Goal: Task Accomplishment & Management: Complete application form

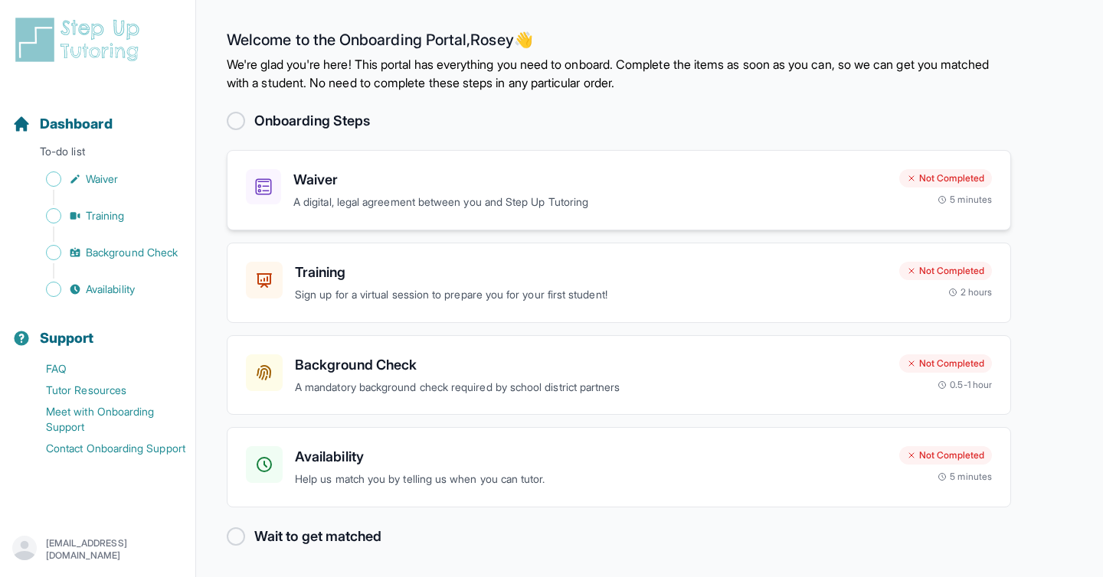
click at [685, 196] on p "A digital, legal agreement between you and Step Up Tutoring" at bounding box center [589, 203] width 593 height 18
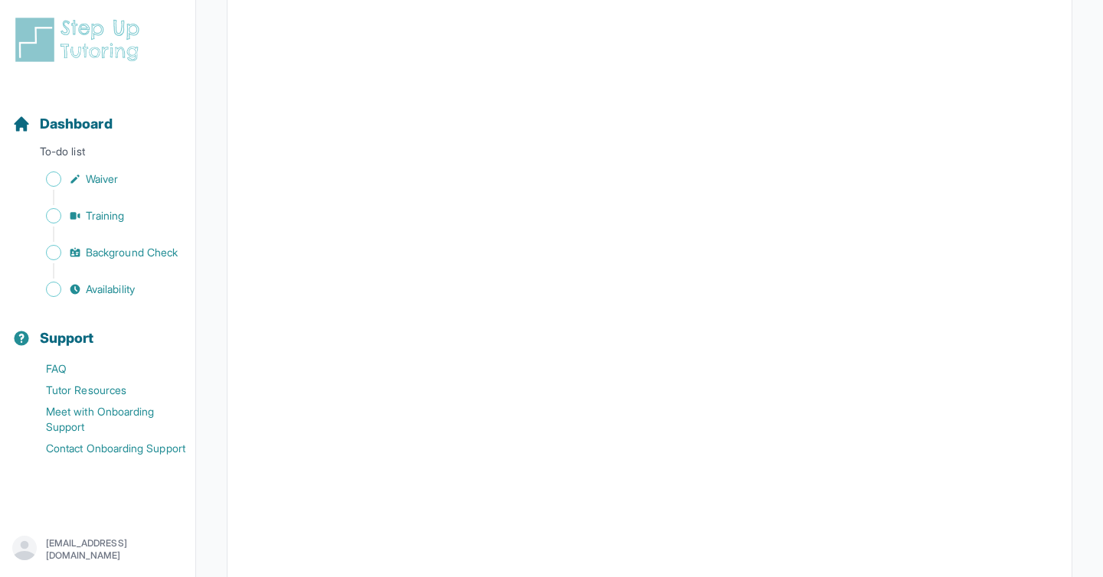
scroll to position [2662, 0]
click at [119, 170] on link "Waiver" at bounding box center [103, 178] width 183 height 21
click at [96, 175] on span "Waiver" at bounding box center [102, 179] width 32 height 15
click at [96, 142] on div "Dashboard To-do list Waiver Training Background Check Availability" at bounding box center [97, 194] width 183 height 211
click at [100, 121] on span "Dashboard" at bounding box center [76, 123] width 73 height 21
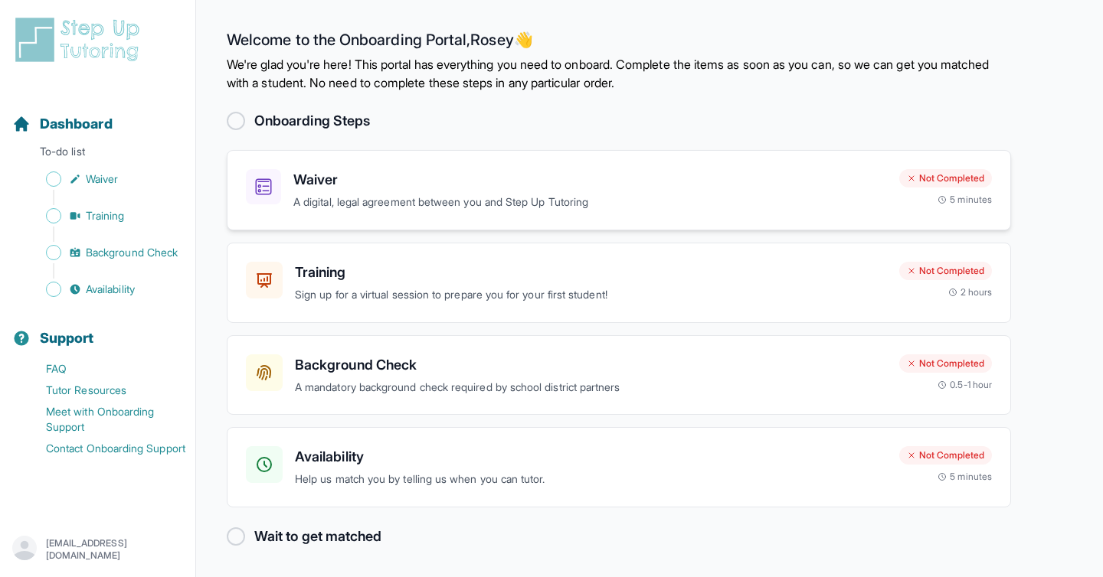
click at [603, 188] on h3 "Waiver" at bounding box center [589, 179] width 593 height 21
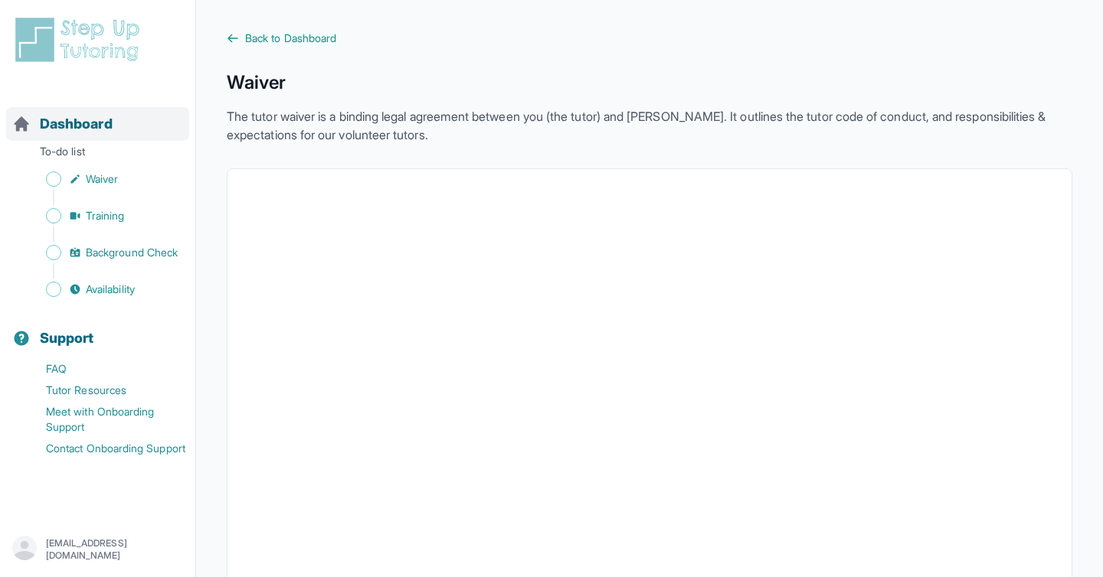
click at [94, 123] on span "Dashboard" at bounding box center [76, 123] width 73 height 21
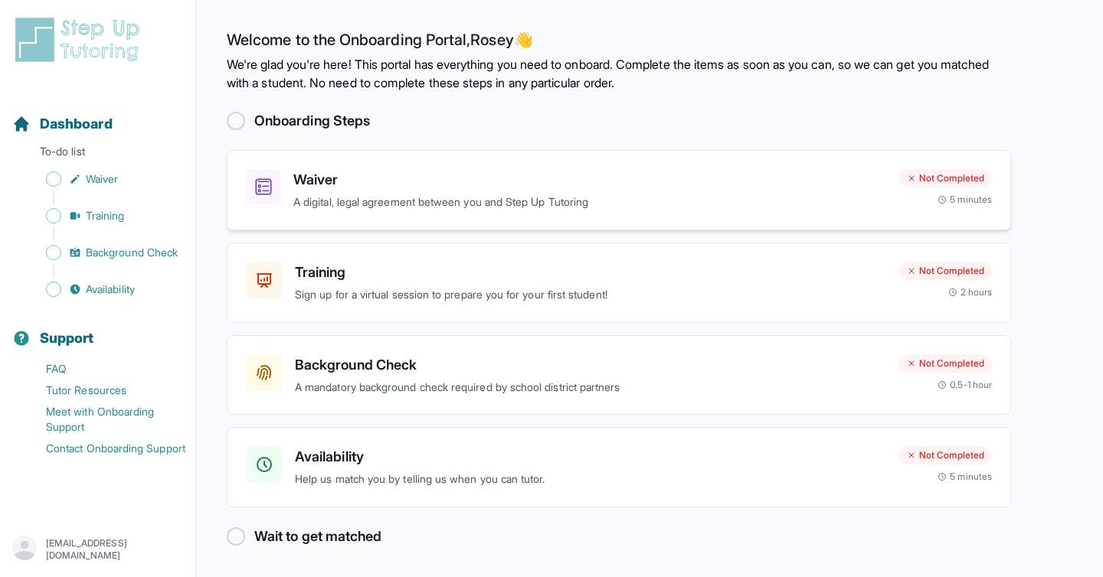
click at [826, 209] on p "A digital, legal agreement between you and Step Up Tutoring" at bounding box center [589, 203] width 593 height 18
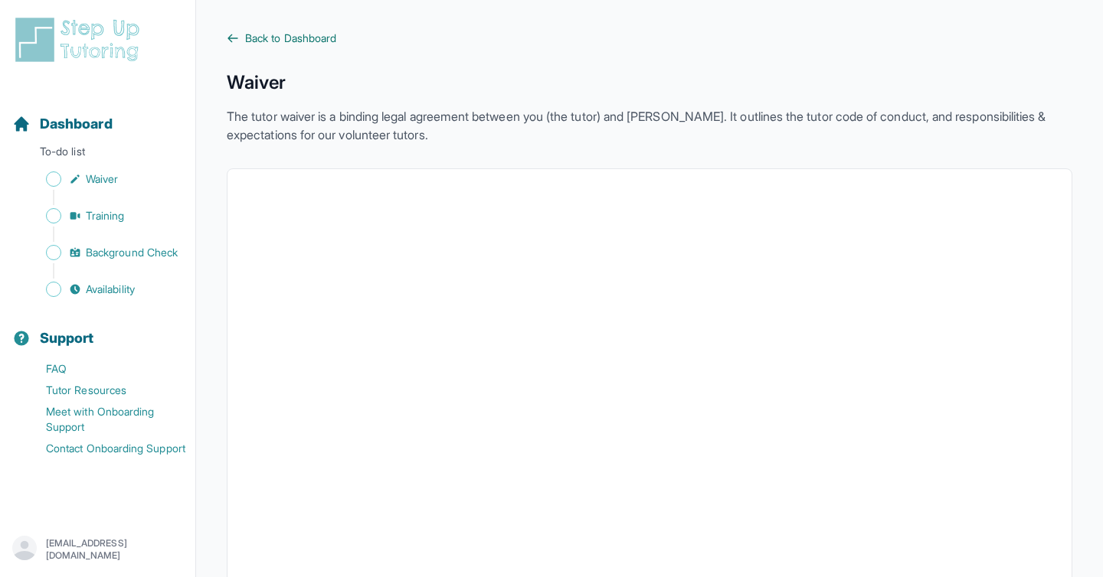
click at [254, 37] on span "Back to Dashboard" at bounding box center [290, 38] width 91 height 15
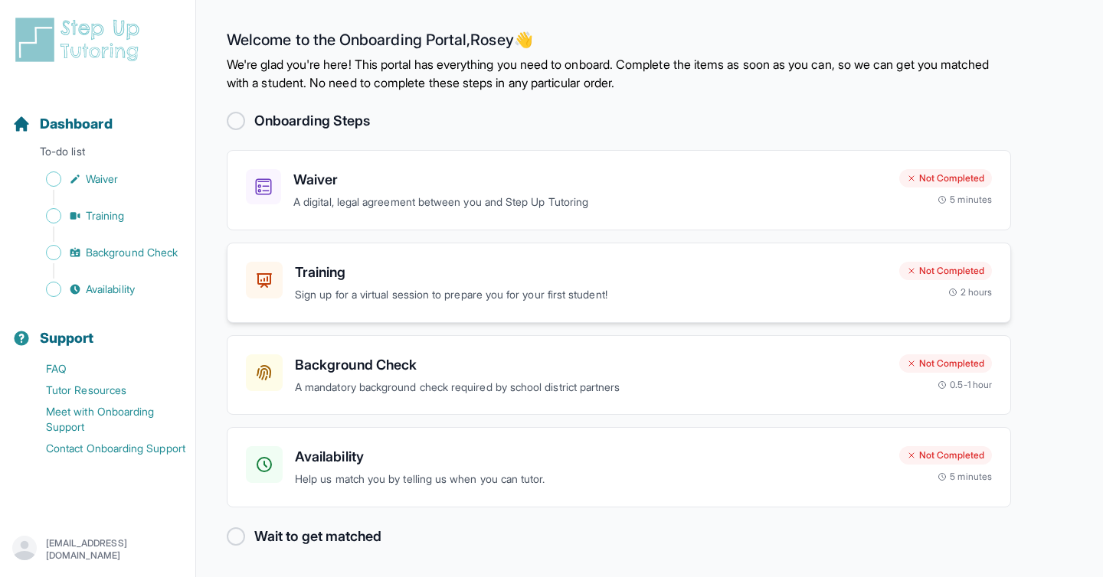
click at [688, 283] on h3 "Training" at bounding box center [591, 272] width 592 height 21
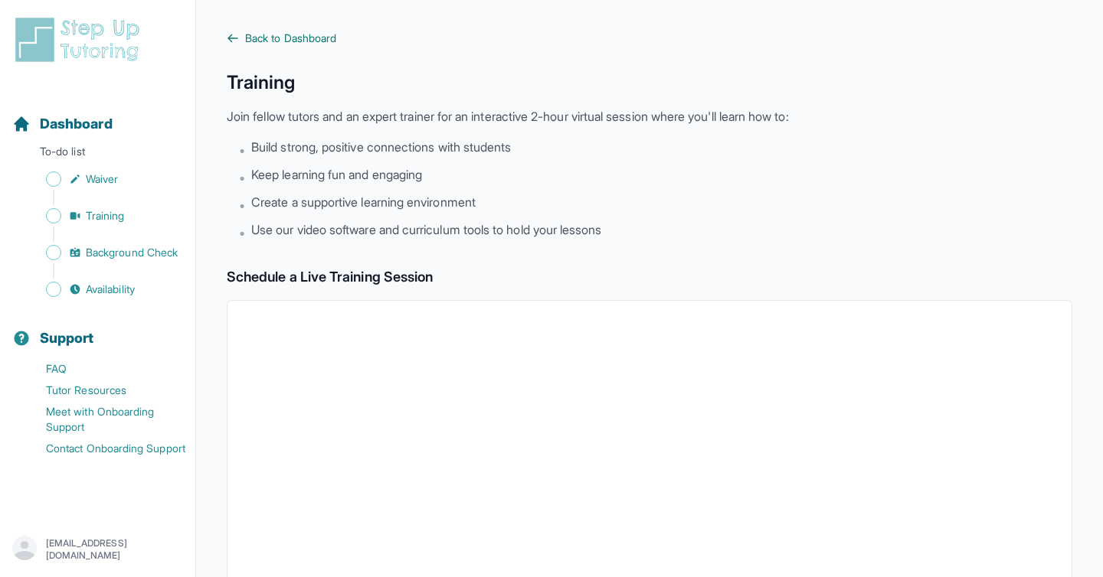
click at [305, 37] on span "Back to Dashboard" at bounding box center [290, 38] width 91 height 15
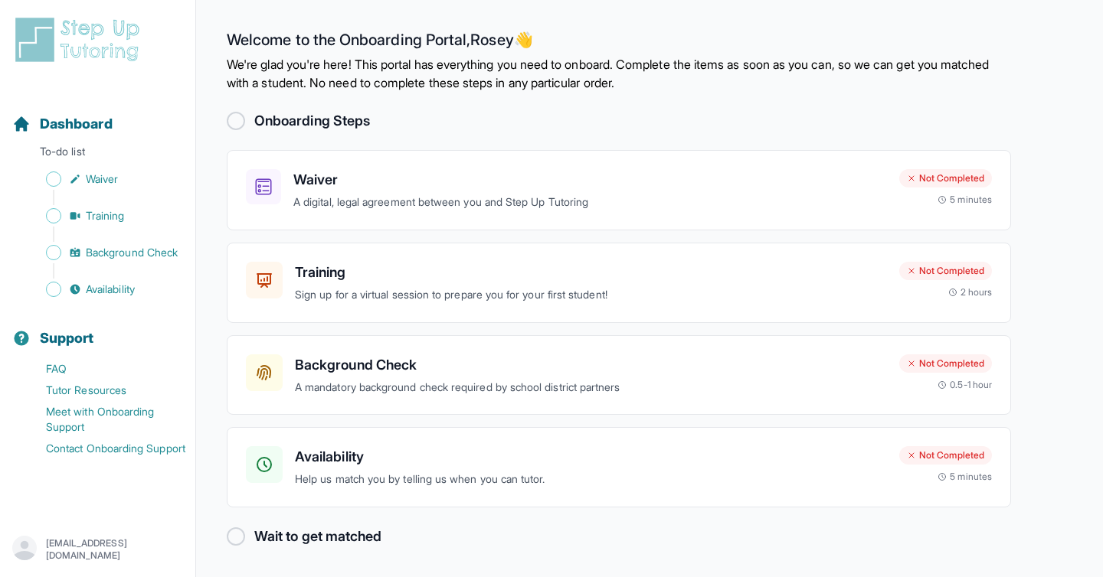
click at [240, 119] on div at bounding box center [236, 121] width 18 height 18
click at [758, 395] on p "A mandatory background check required by school district partners" at bounding box center [591, 388] width 592 height 18
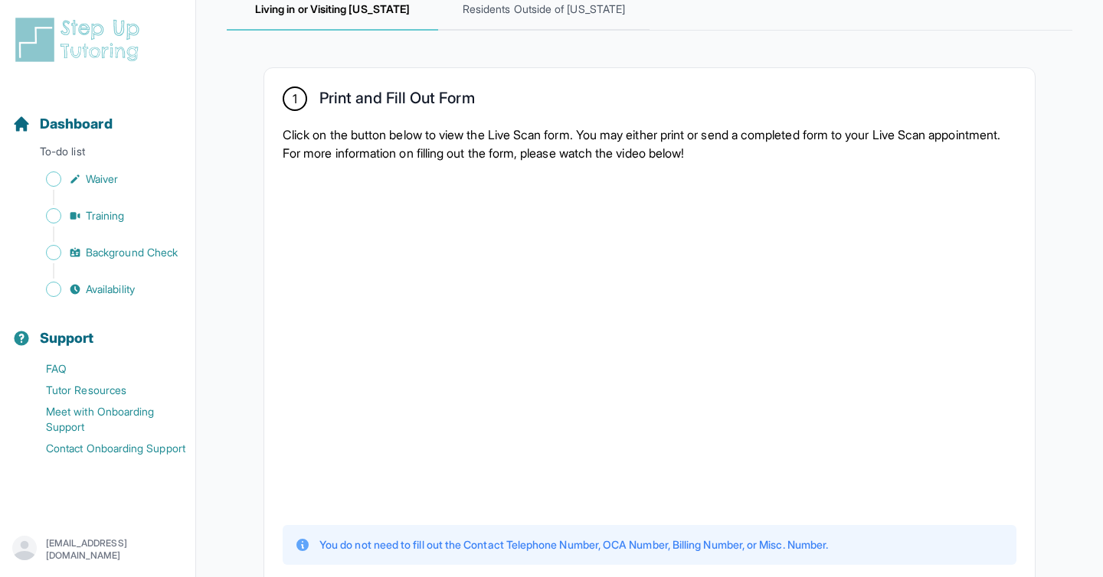
scroll to position [248, 0]
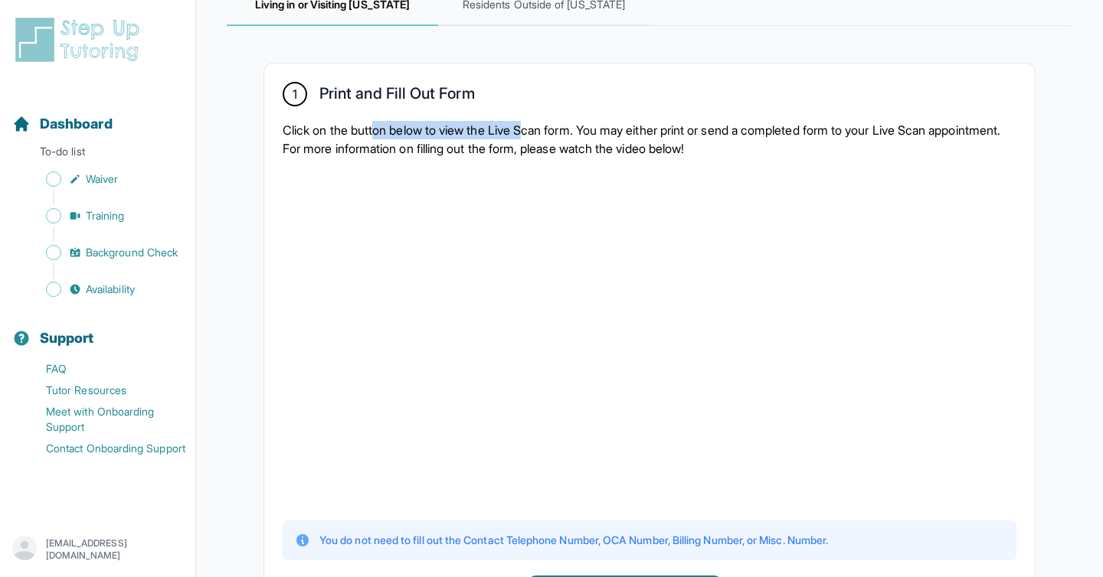
drag, startPoint x: 377, startPoint y: 126, endPoint x: 538, endPoint y: 140, distance: 161.4
click at [538, 140] on p "Click on the button below to view the Live Scan form. You may either print or s…" at bounding box center [650, 139] width 734 height 37
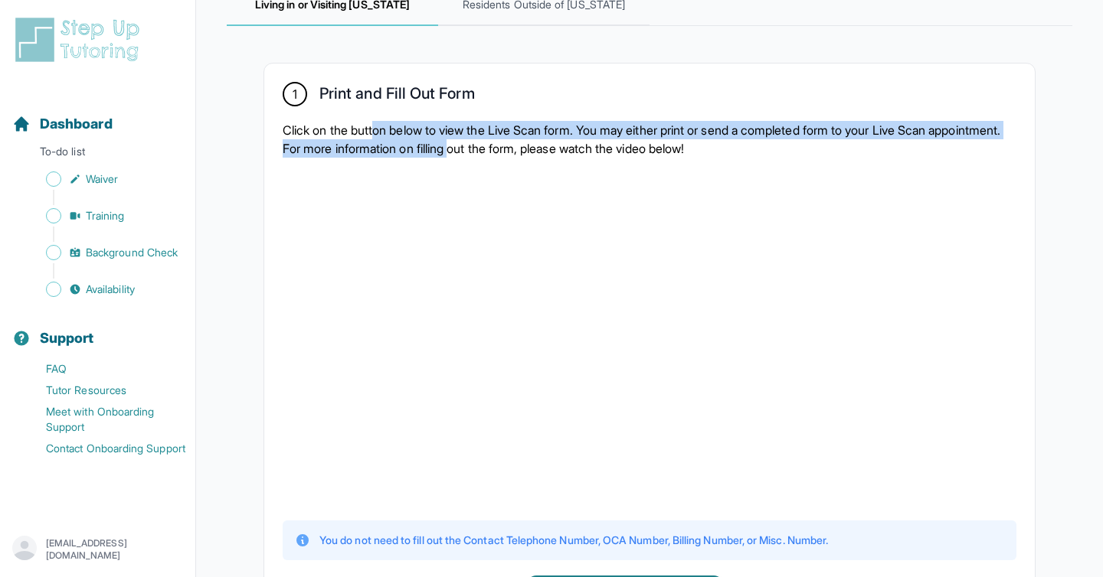
click at [538, 140] on p "Click on the button below to view the Live Scan form. You may either print or s…" at bounding box center [650, 139] width 734 height 37
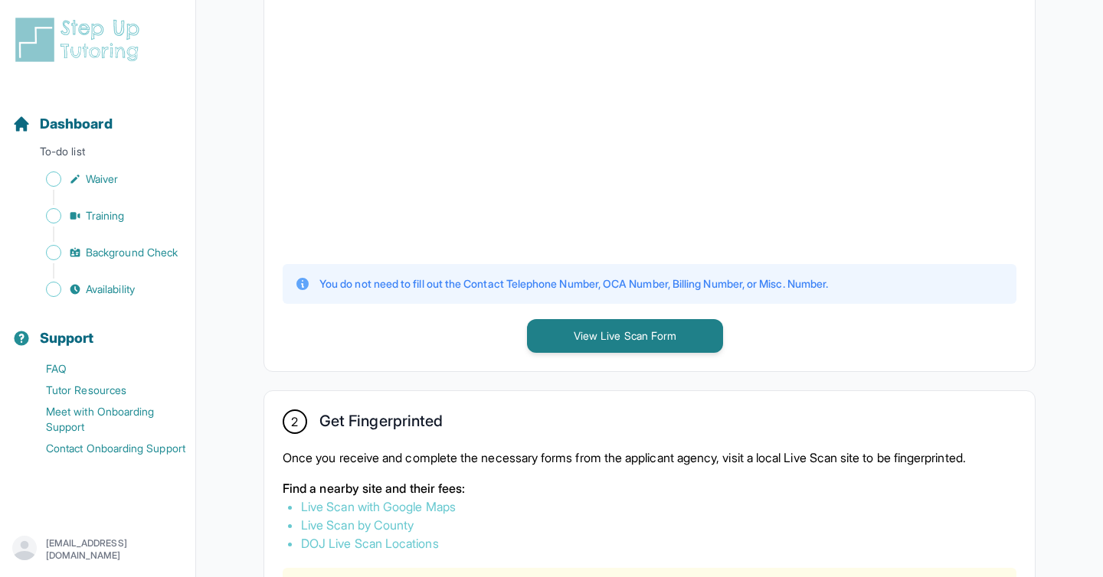
scroll to position [521, 0]
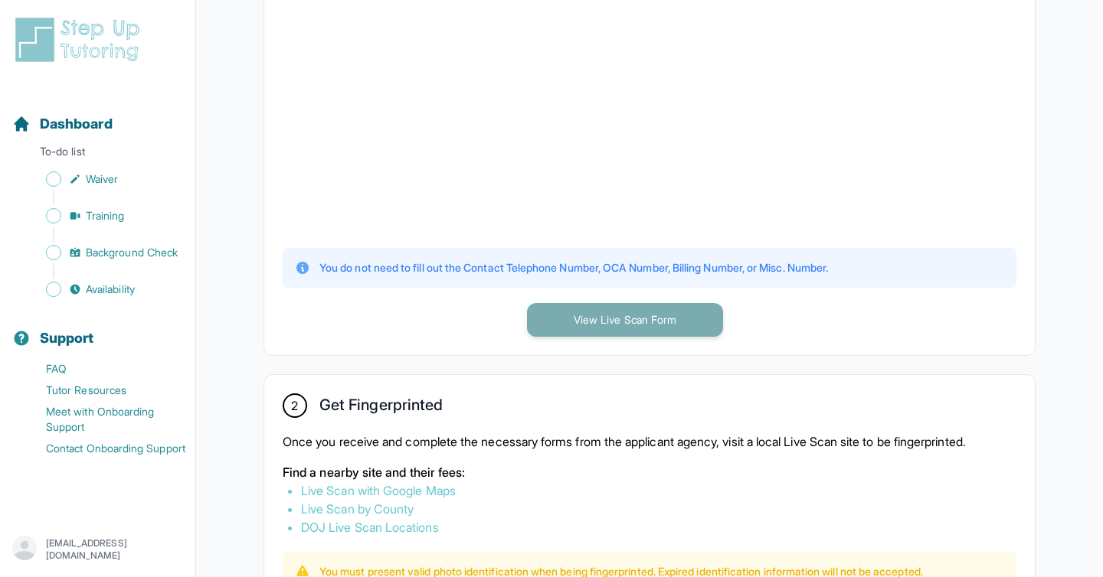
click at [641, 322] on button "View Live Scan Form" at bounding box center [625, 320] width 196 height 34
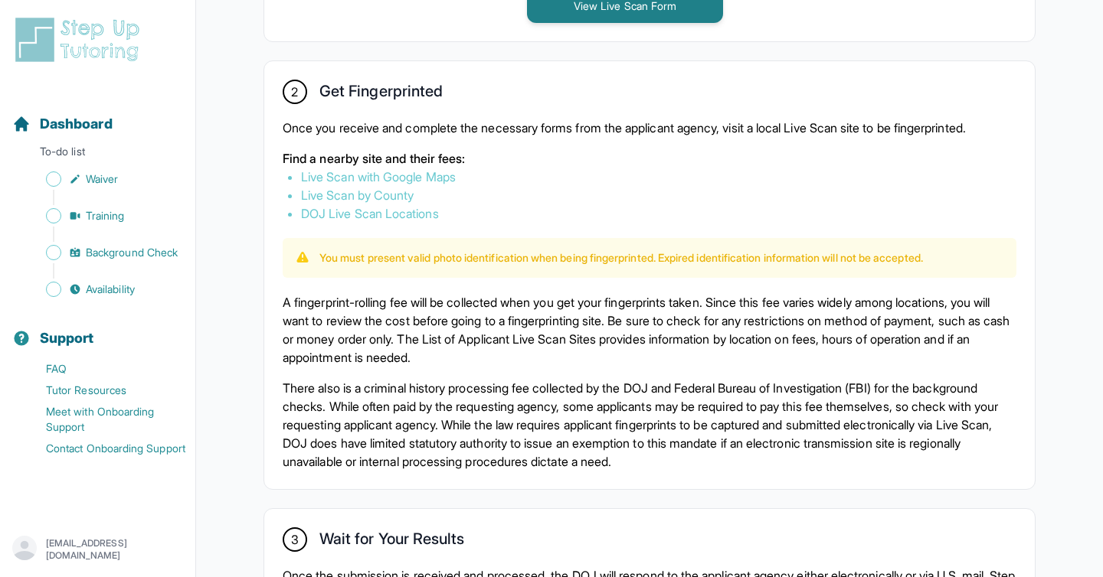
scroll to position [835, 0]
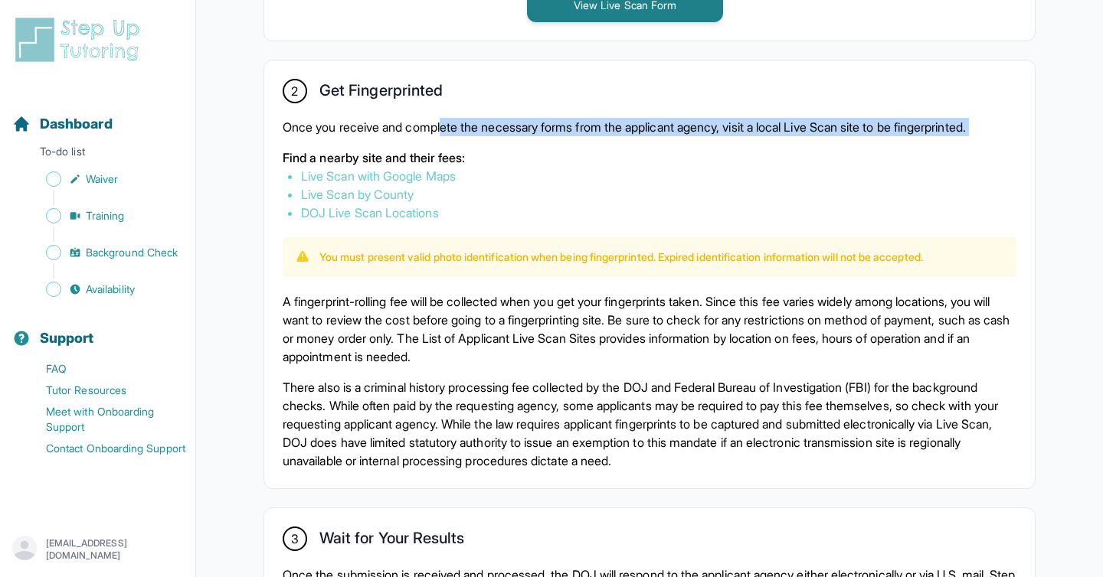
drag, startPoint x: 446, startPoint y: 119, endPoint x: 658, endPoint y: 140, distance: 213.1
click at [658, 140] on div "Once you receive and complete the necessary forms from the applicant agency, vi…" at bounding box center [650, 170] width 734 height 104
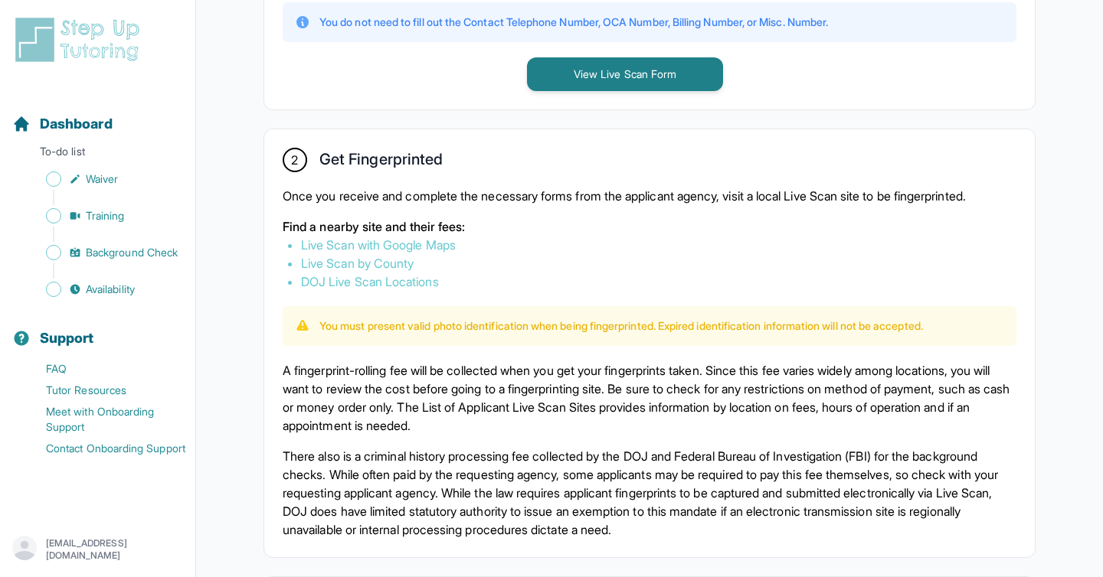
scroll to position [768, 0]
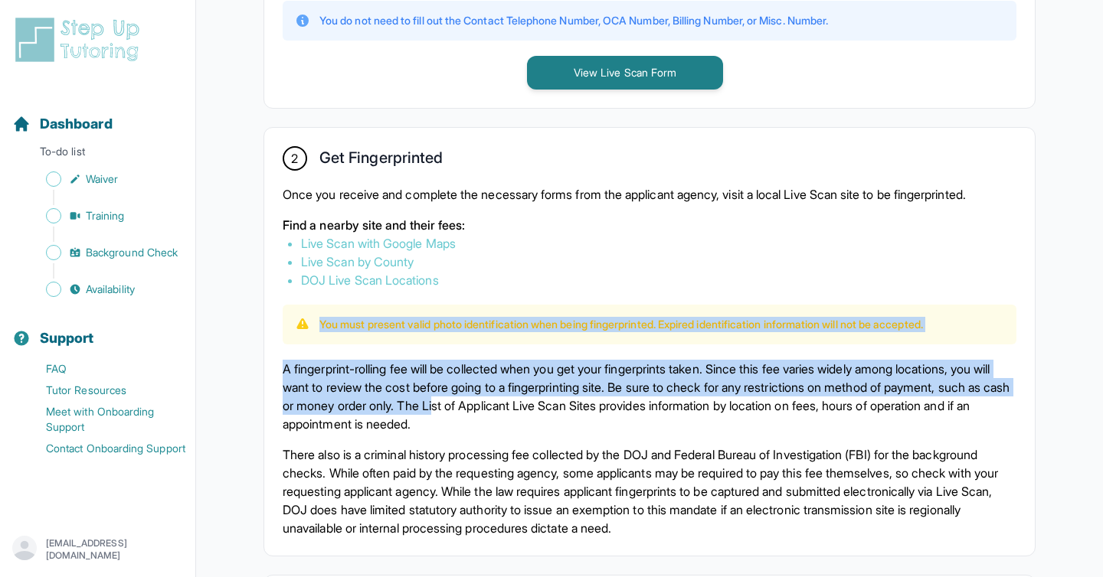
drag, startPoint x: 483, startPoint y: 313, endPoint x: 577, endPoint y: 400, distance: 128.4
click at [577, 400] on div "2 Get Fingerprinted Once you receive and complete the necessary forms from the …" at bounding box center [649, 342] width 770 height 428
click at [577, 400] on p "A fingerprint-rolling fee will be collected when you get your fingerprints take…" at bounding box center [650, 397] width 734 height 74
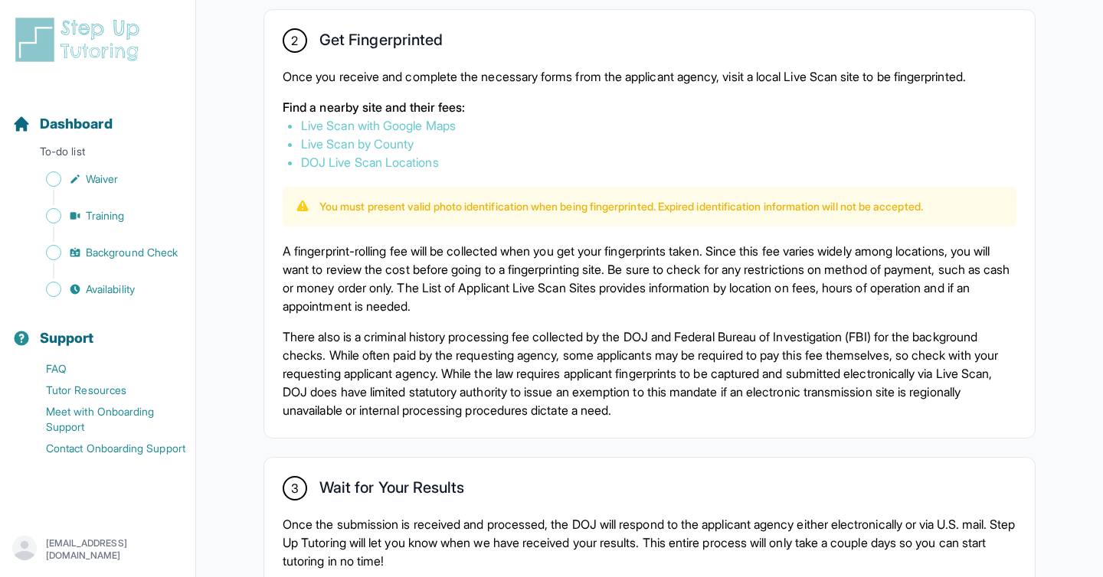
scroll to position [1074, 0]
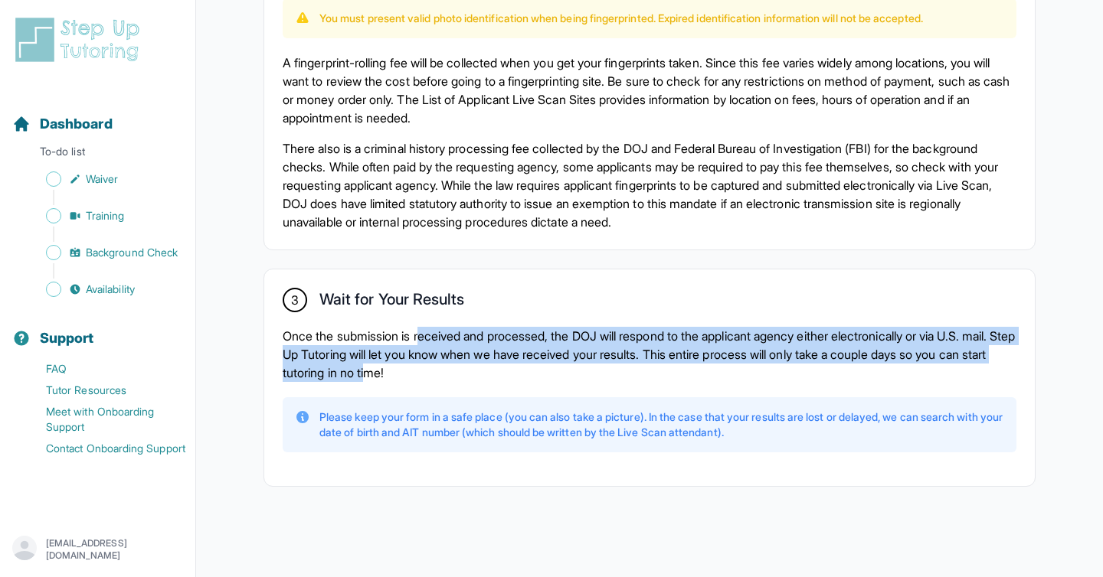
drag, startPoint x: 427, startPoint y: 332, endPoint x: 465, endPoint y: 365, distance: 49.9
click at [465, 365] on p "Once the submission is received and processed, the DOJ will respond to the appl…" at bounding box center [650, 354] width 734 height 55
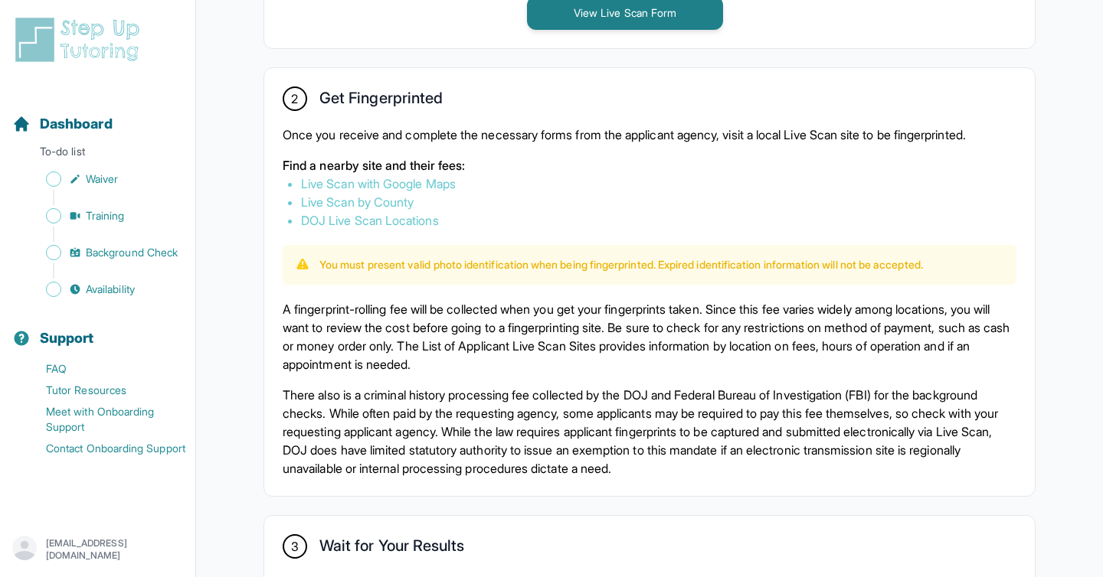
scroll to position [770, 0]
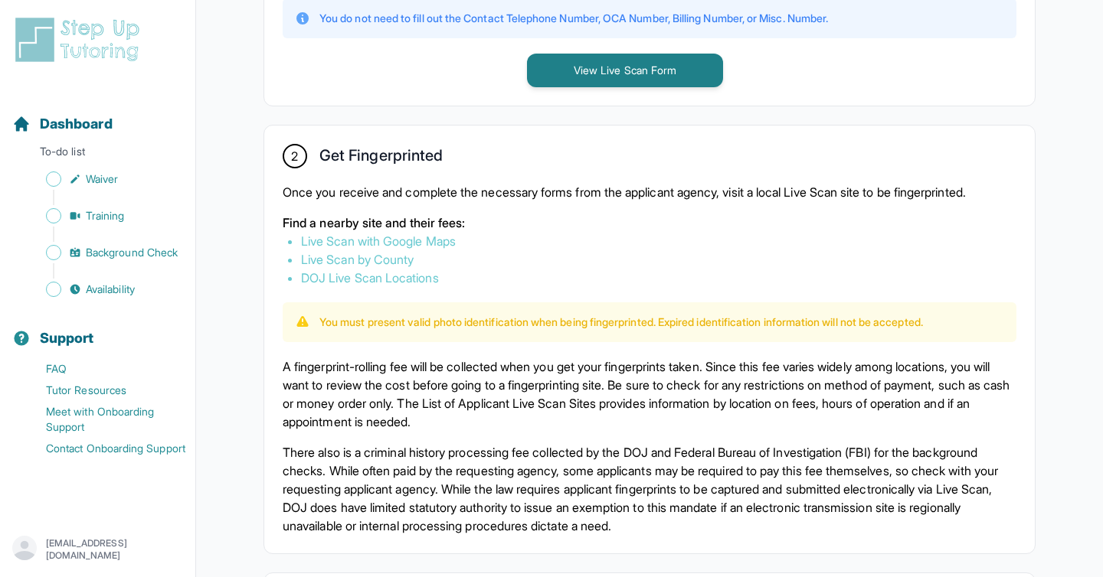
click at [431, 243] on link "Live Scan with Google Maps" at bounding box center [378, 241] width 155 height 15
drag, startPoint x: 502, startPoint y: 199, endPoint x: 521, endPoint y: 220, distance: 28.2
click at [521, 219] on div "Once you receive and complete the necessary forms from the applicant agency, vi…" at bounding box center [650, 235] width 734 height 104
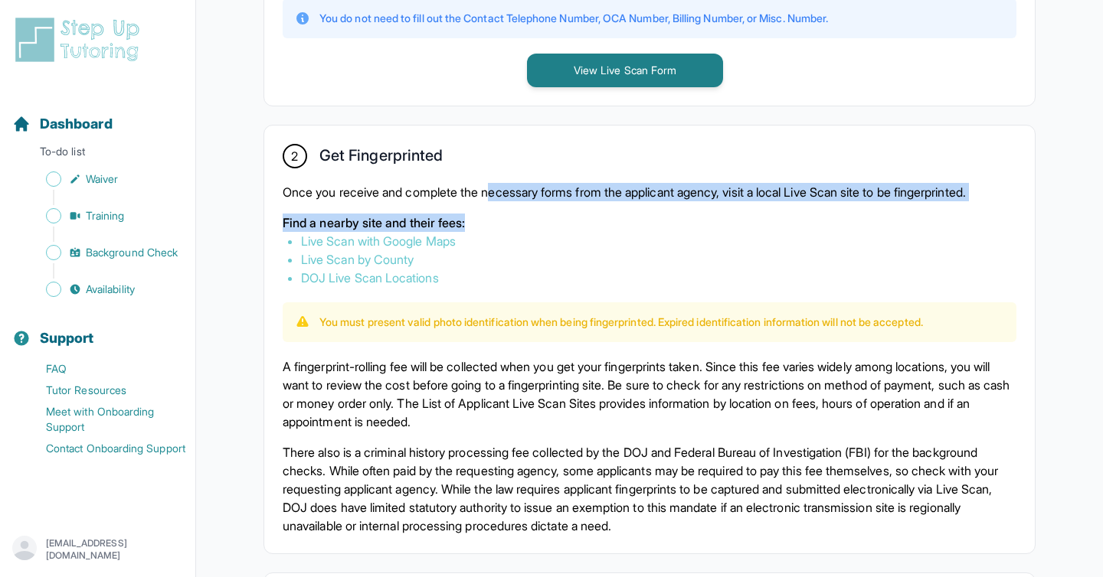
click at [521, 220] on p "Find a nearby site and their fees:" at bounding box center [650, 223] width 734 height 18
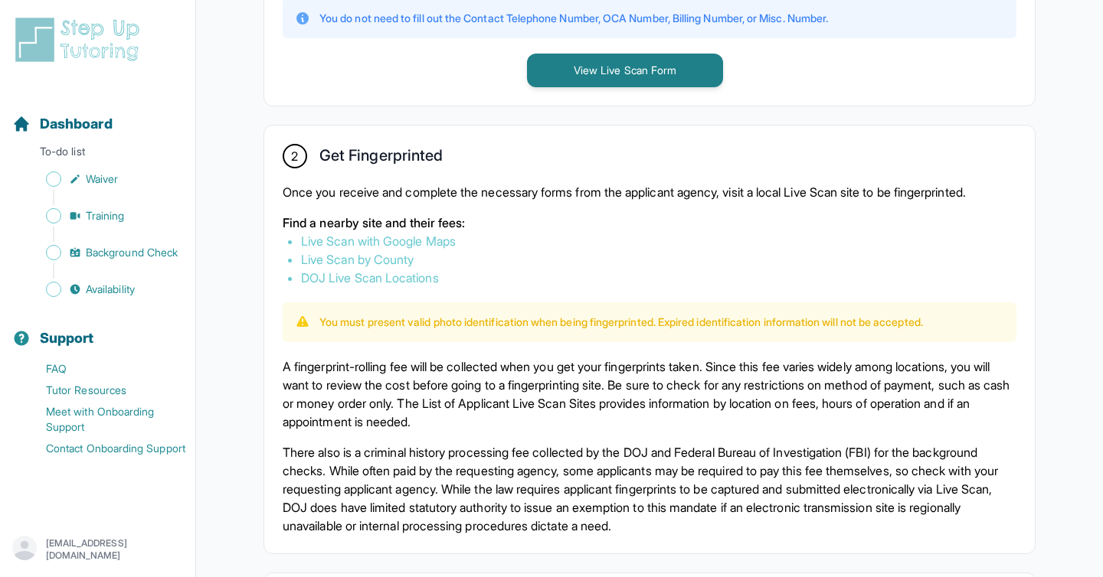
click at [391, 282] on link "DOJ Live Scan Locations" at bounding box center [370, 277] width 138 height 15
click at [412, 241] on link "Live Scan with Google Maps" at bounding box center [378, 241] width 155 height 15
drag, startPoint x: 619, startPoint y: 319, endPoint x: 662, endPoint y: 328, distance: 43.9
click at [662, 328] on p "You must present valid photo identification when being fingerprinted. Expired i…" at bounding box center [620, 322] width 603 height 15
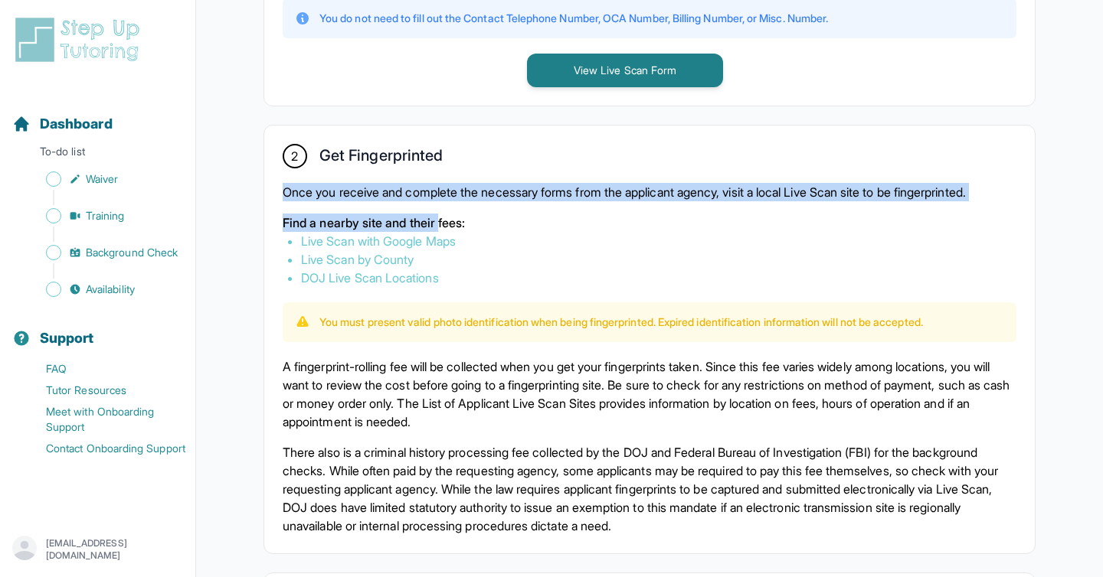
drag, startPoint x: 423, startPoint y: 178, endPoint x: 444, endPoint y: 217, distance: 44.2
click at [444, 217] on div "2 Get Fingerprinted Once you receive and complete the necessary forms from the …" at bounding box center [649, 340] width 770 height 428
click at [444, 217] on p "Find a nearby site and their fees:" at bounding box center [650, 223] width 734 height 18
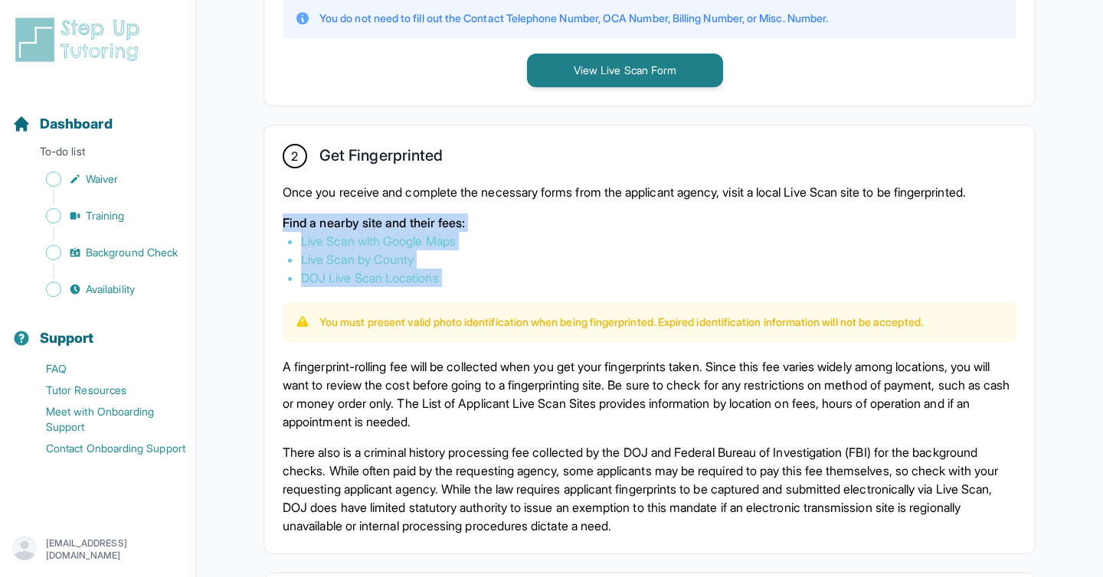
drag, startPoint x: 283, startPoint y: 219, endPoint x: 493, endPoint y: 296, distance: 224.3
click at [493, 296] on div "2 Get Fingerprinted Once you receive and complete the necessary forms from the …" at bounding box center [649, 340] width 770 height 428
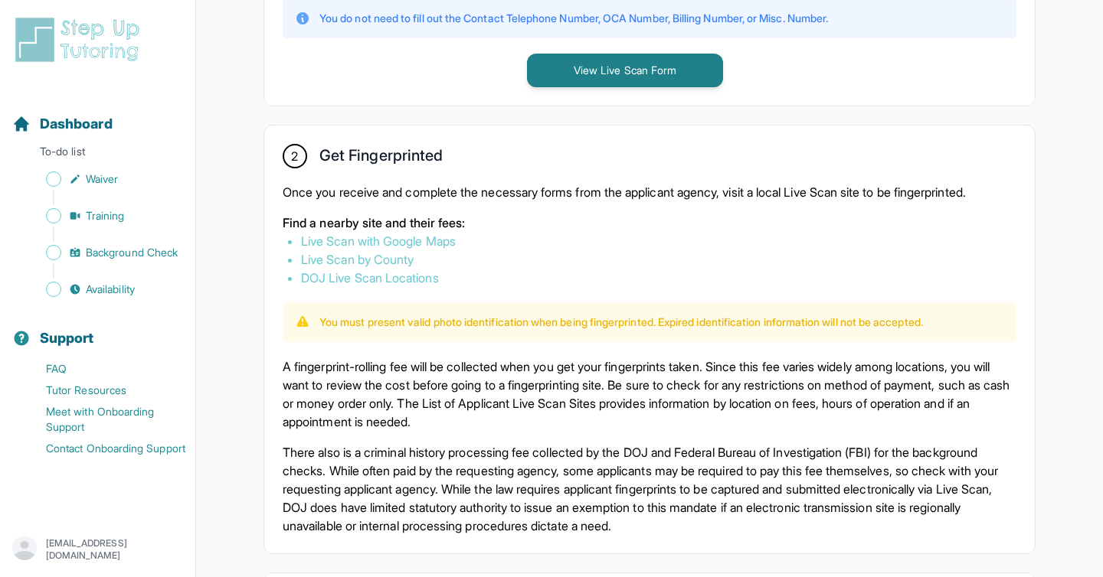
click at [414, 306] on div "You must present valid photo identification when being fingerprinted. Expired i…" at bounding box center [650, 322] width 734 height 40
click at [420, 322] on p "You must present valid photo identification when being fingerprinted. Expired i…" at bounding box center [620, 322] width 603 height 15
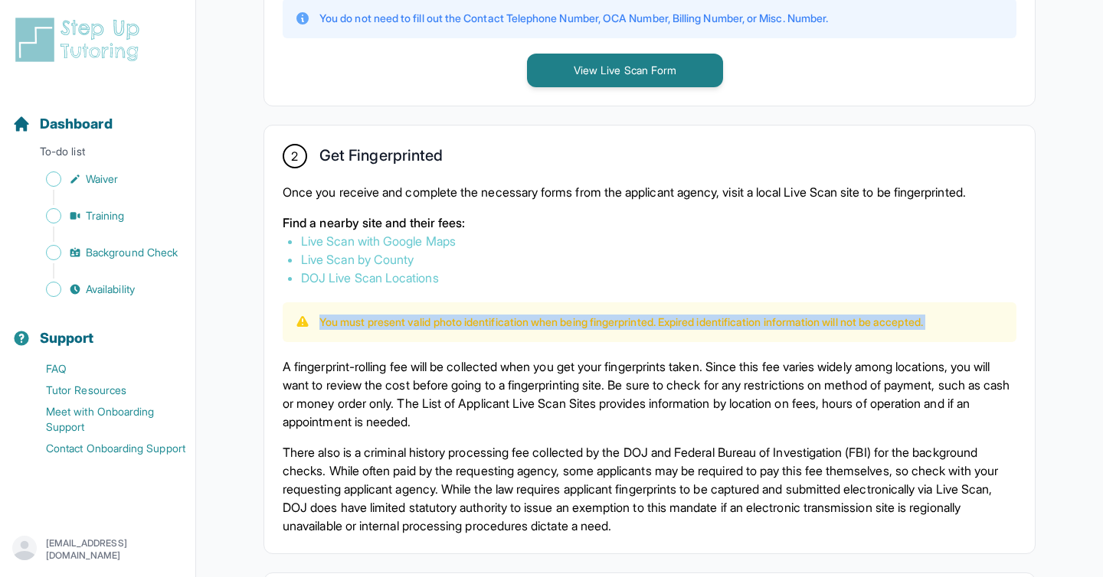
click at [420, 322] on p "You must present valid photo identification when being fingerprinted. Expired i…" at bounding box center [620, 322] width 603 height 15
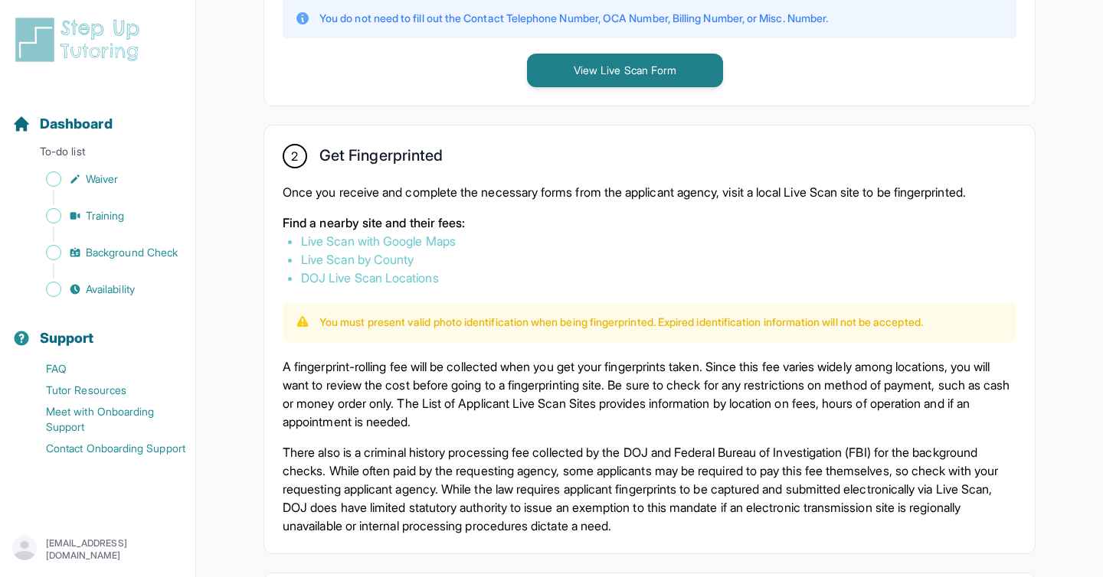
click at [453, 289] on div "2 Get Fingerprinted Once you receive and complete the necessary forms from the …" at bounding box center [649, 340] width 770 height 428
drag, startPoint x: 335, startPoint y: 316, endPoint x: 590, endPoint y: 319, distance: 255.0
click at [590, 319] on p "You must present valid photo identification when being fingerprinted. Expired i…" at bounding box center [620, 322] width 603 height 15
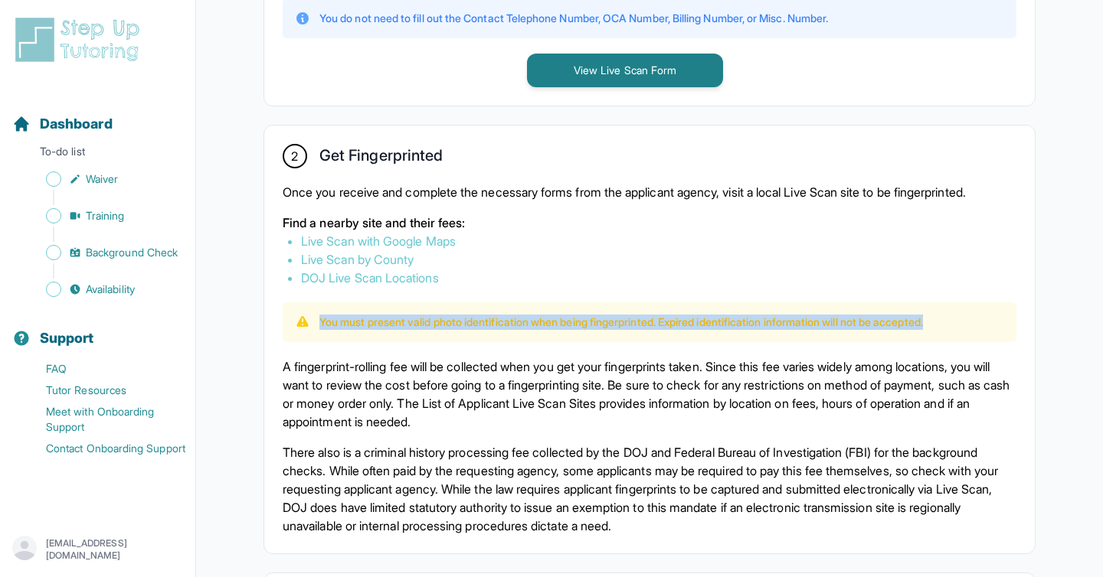
drag, startPoint x: 315, startPoint y: 323, endPoint x: 965, endPoint y: 321, distance: 650.1
click at [965, 321] on div "You must present valid photo identification when being fingerprinted. Expired i…" at bounding box center [649, 322] width 709 height 15
drag, startPoint x: 968, startPoint y: 322, endPoint x: 207, endPoint y: 321, distance: 761.1
click at [207, 321] on main "**********" at bounding box center [649, 56] width 907 height 1653
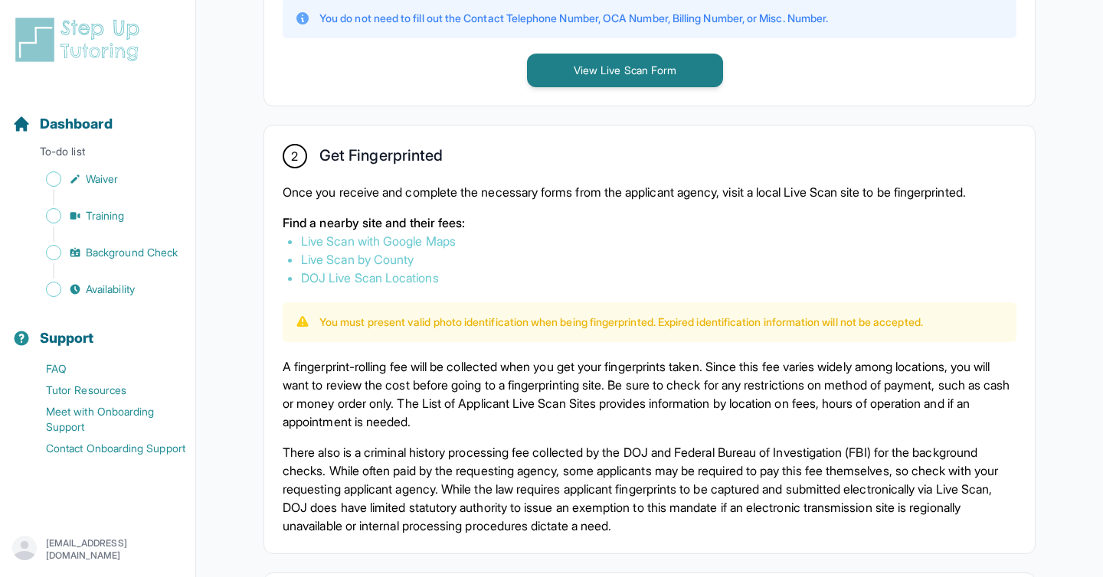
click at [207, 321] on main "**********" at bounding box center [649, 56] width 907 height 1653
drag, startPoint x: 321, startPoint y: 320, endPoint x: 953, endPoint y: 297, distance: 632.9
click at [953, 297] on div "2 Get Fingerprinted Once you receive and complete the necessary forms from the …" at bounding box center [649, 340] width 770 height 428
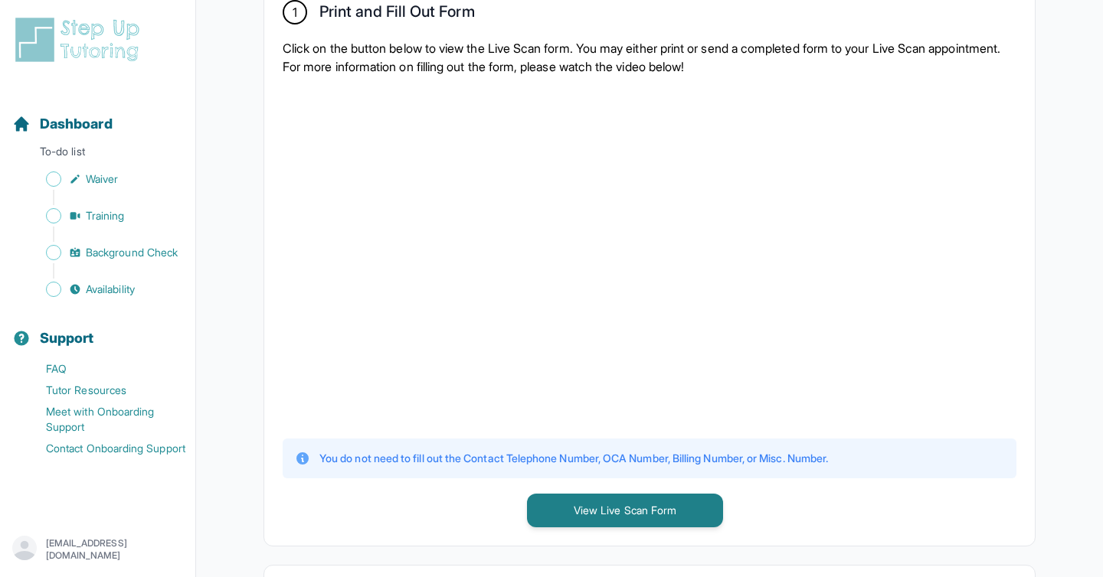
scroll to position [332, 0]
click at [887, 353] on div at bounding box center [650, 254] width 734 height 335
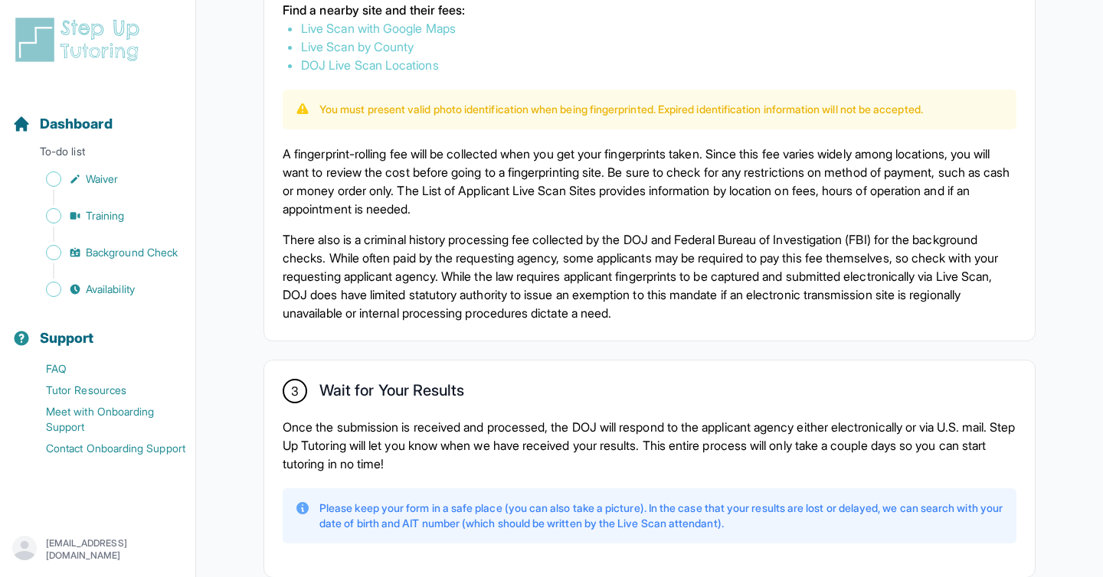
scroll to position [943, 0]
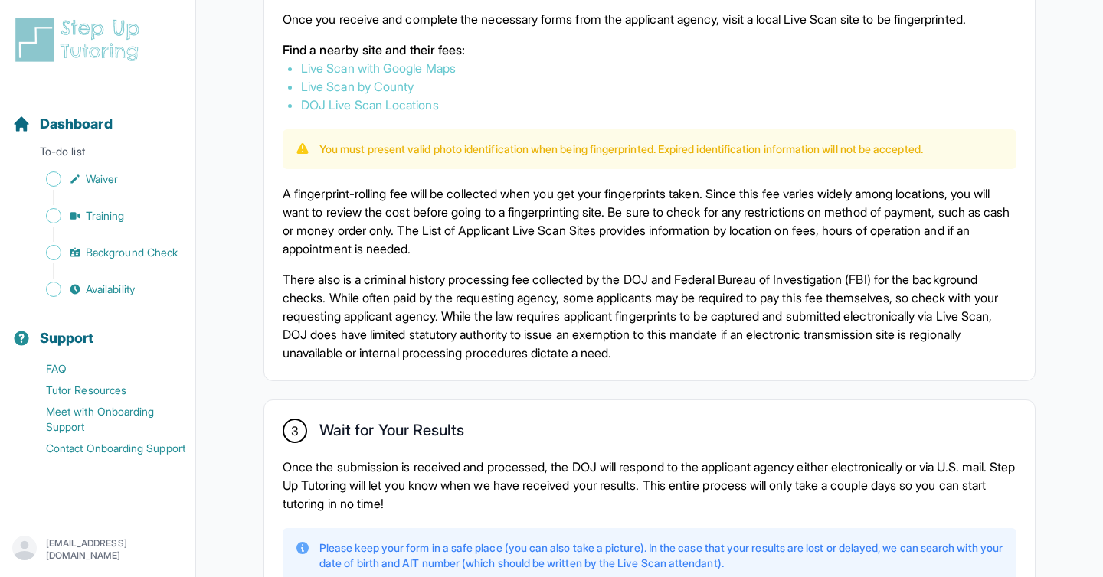
click at [391, 64] on link "Live Scan with Google Maps" at bounding box center [378, 67] width 155 height 15
click at [407, 79] on link "Live Scan by County" at bounding box center [357, 86] width 113 height 15
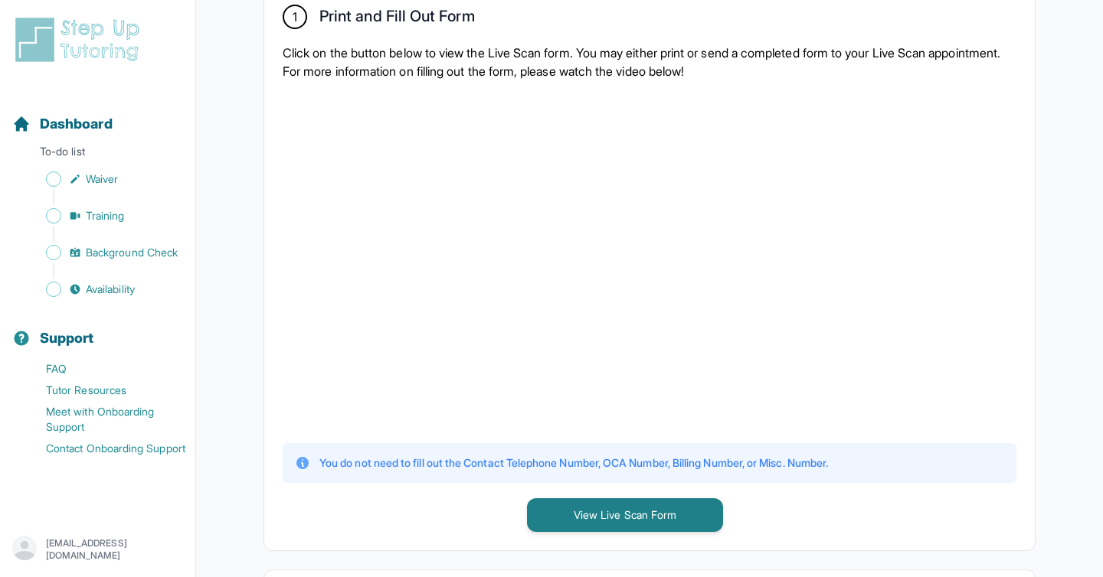
scroll to position [0, 0]
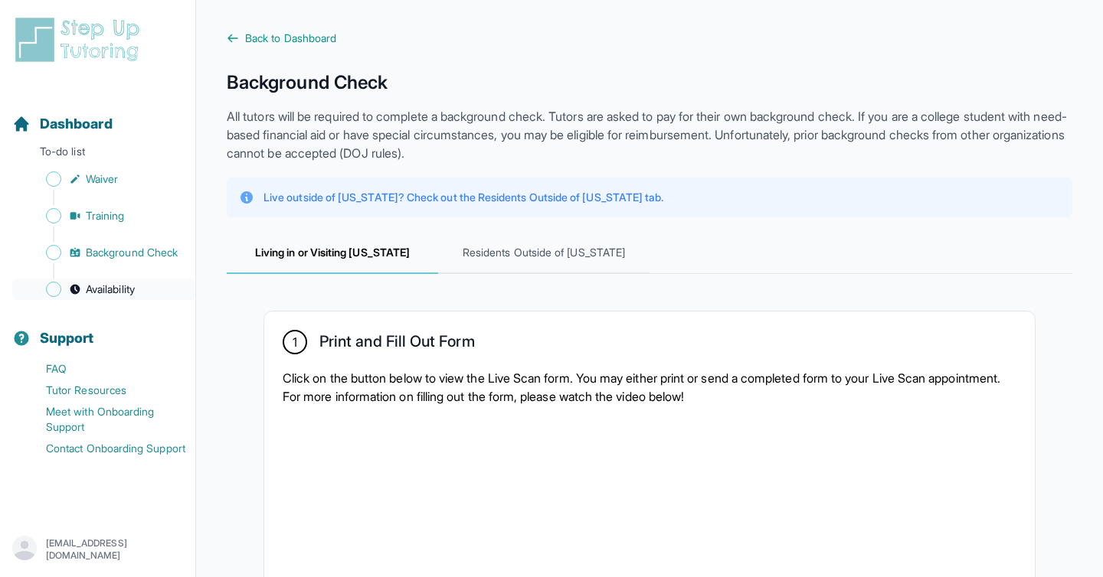
click at [119, 288] on span "Availability" at bounding box center [110, 289] width 49 height 15
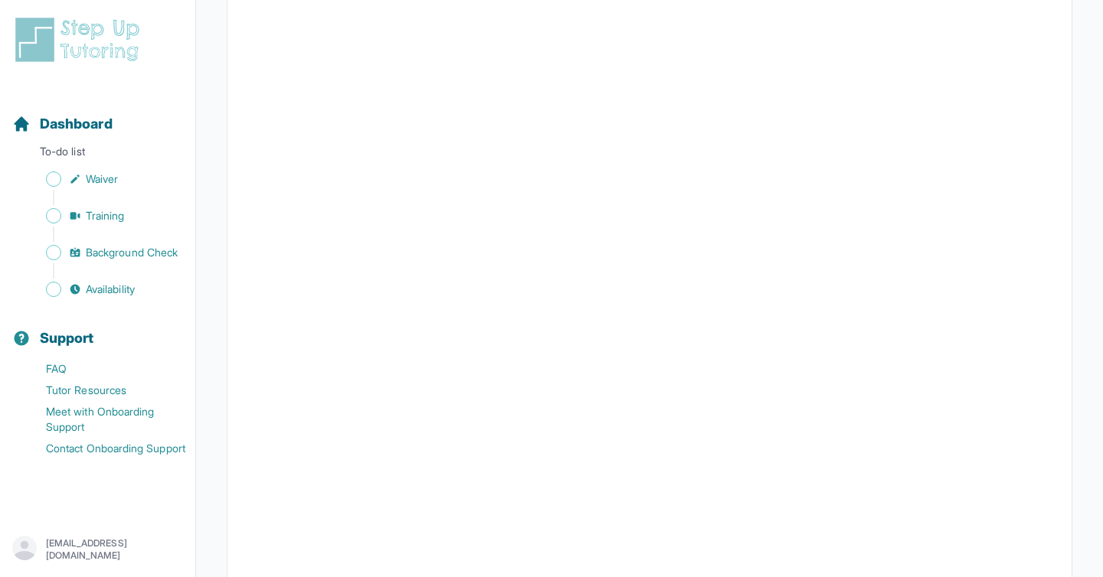
scroll to position [238, 0]
click at [126, 134] on div "Dashboard" at bounding box center [97, 124] width 183 height 34
click at [142, 118] on div "Dashboard" at bounding box center [97, 124] width 183 height 34
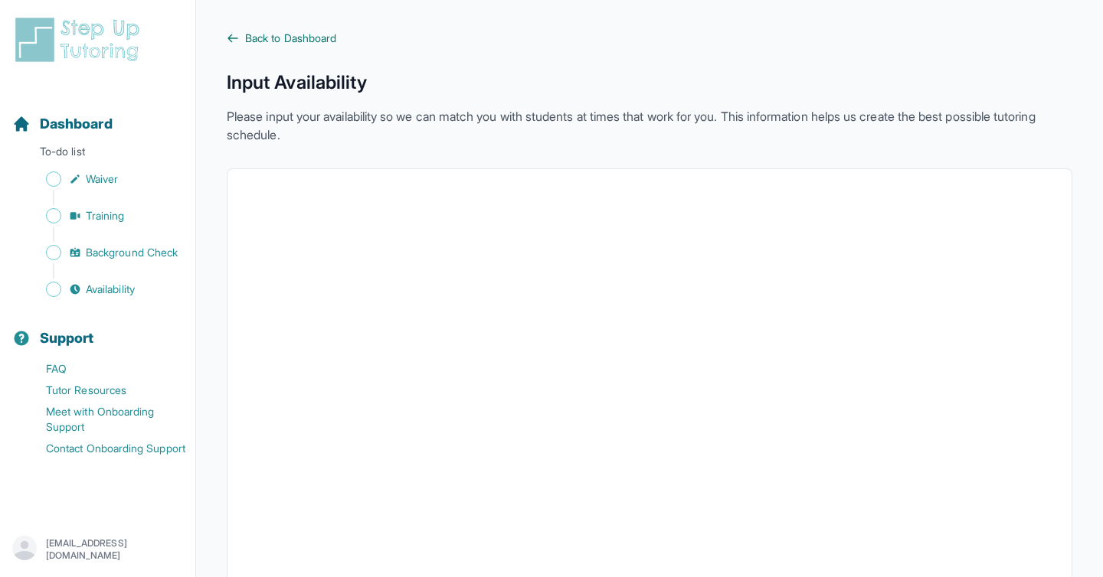
click at [308, 31] on span "Back to Dashboard" at bounding box center [290, 38] width 91 height 15
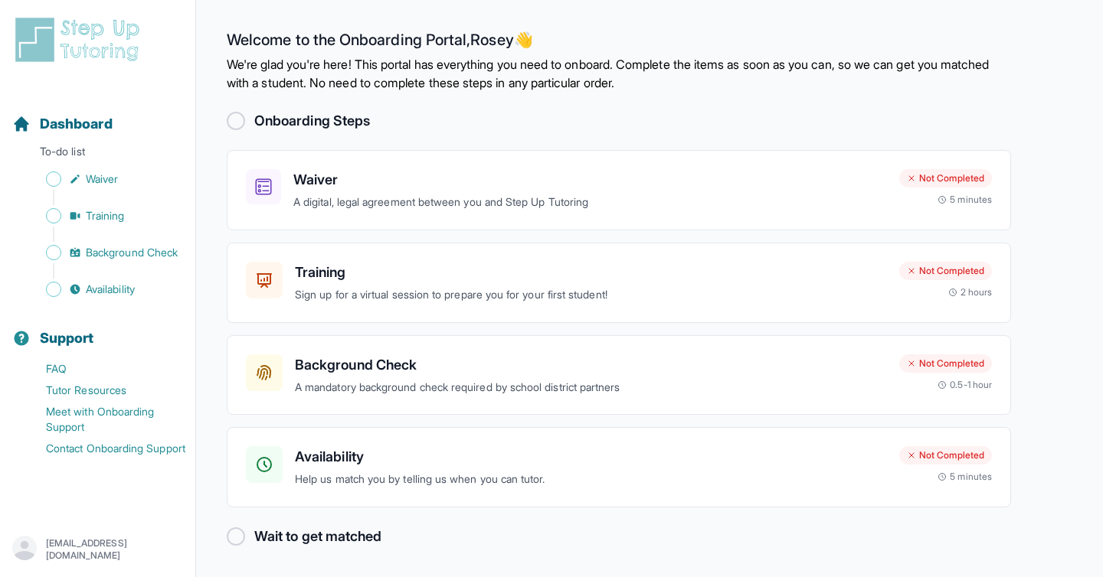
scroll to position [1, 0]
